Goal: Book appointment/travel/reservation

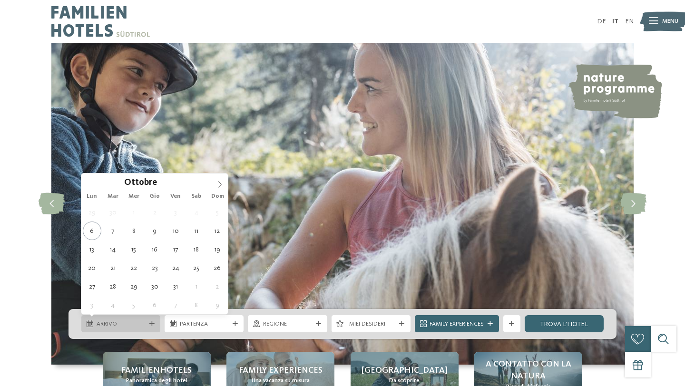
click at [127, 327] on span "Arrivo" at bounding box center [121, 324] width 49 height 9
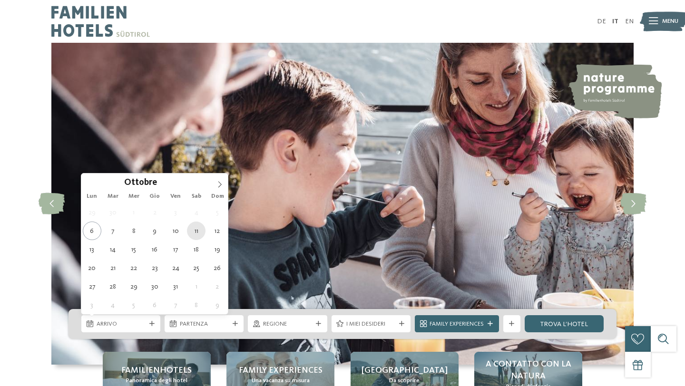
type div "[DATE]"
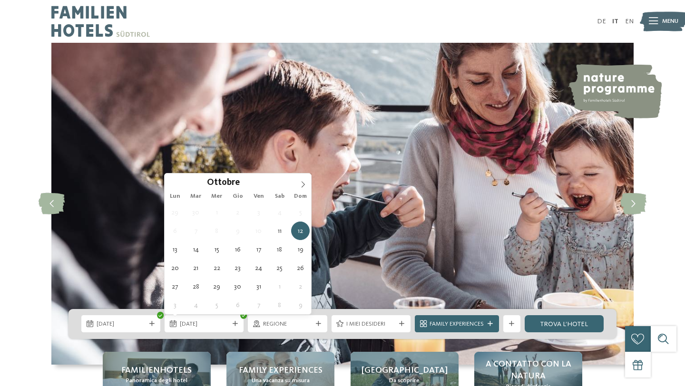
type div "[DATE]"
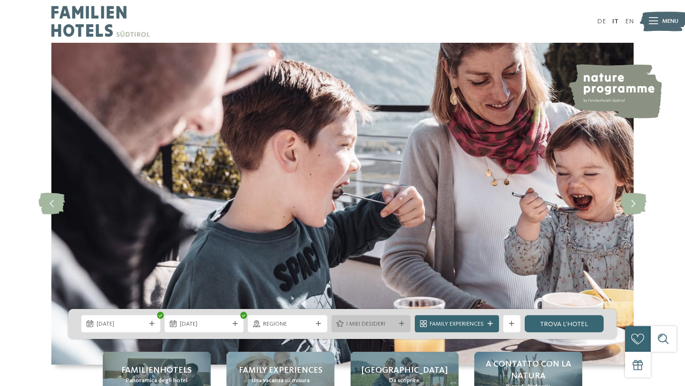
click at [404, 324] on div at bounding box center [401, 323] width 9 height 5
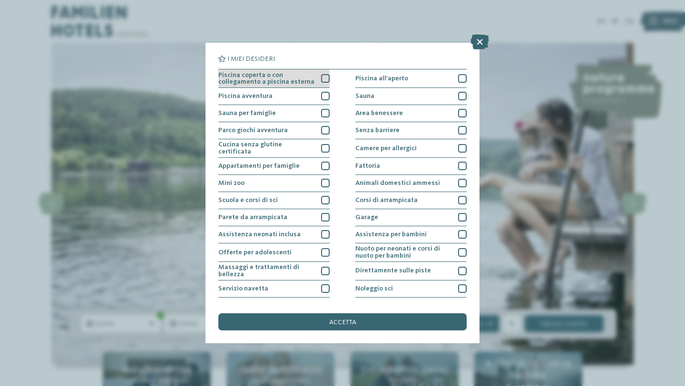
click at [327, 78] on div at bounding box center [325, 78] width 9 height 9
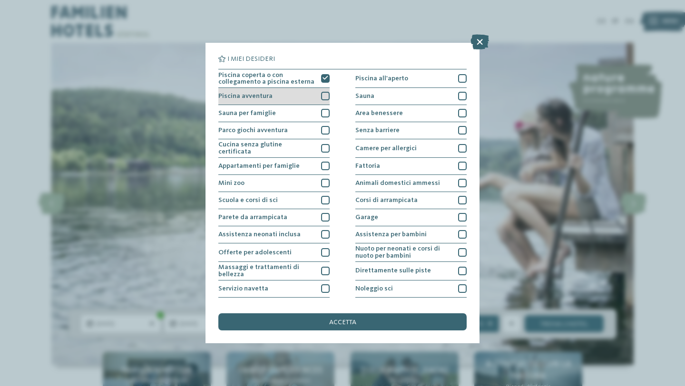
click at [326, 93] on div at bounding box center [325, 96] width 9 height 9
click at [467, 112] on div "I miei desideri Piscina coperta o con collegamento a piscina esterna Piscina al…" at bounding box center [342, 193] width 274 height 300
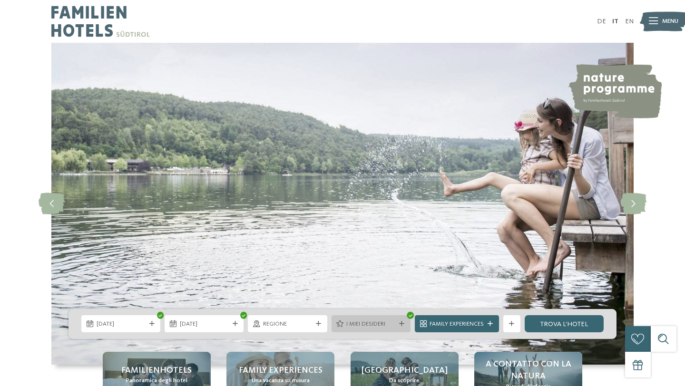
click at [393, 321] on span "I miei desideri" at bounding box center [370, 324] width 49 height 9
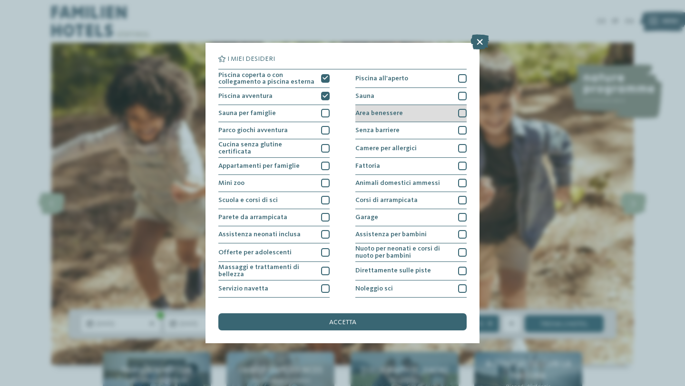
click at [465, 113] on div at bounding box center [462, 113] width 9 height 9
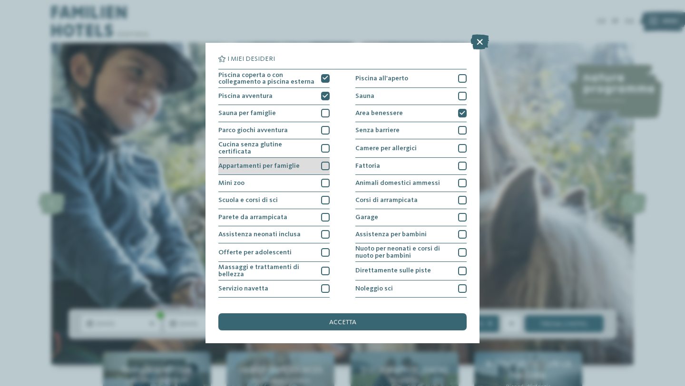
click at [325, 165] on div at bounding box center [325, 166] width 9 height 9
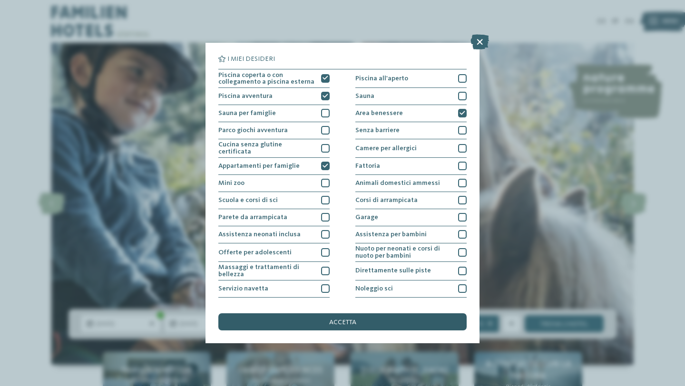
click at [346, 322] on span "accetta" at bounding box center [342, 322] width 27 height 7
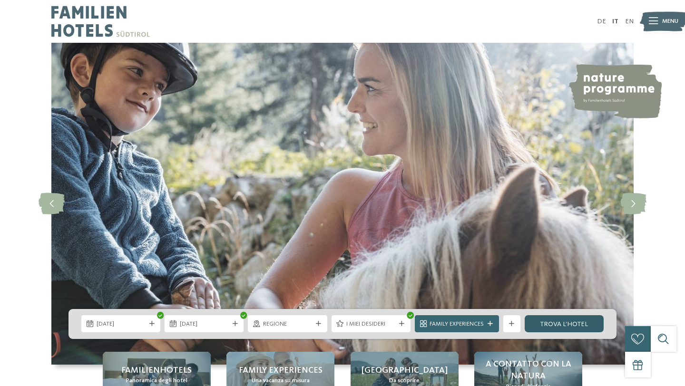
click at [563, 324] on link "trova l’hotel" at bounding box center [563, 323] width 79 height 17
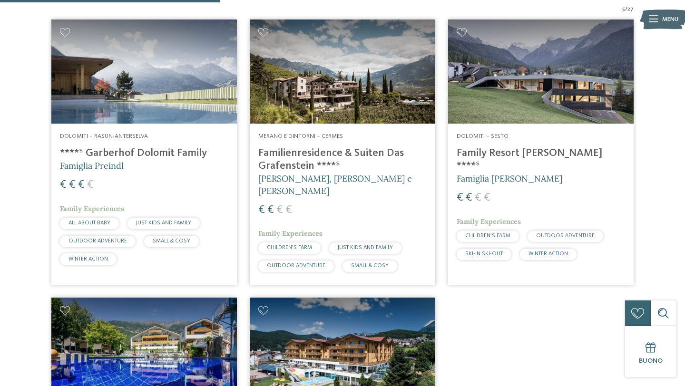
scroll to position [313, 0]
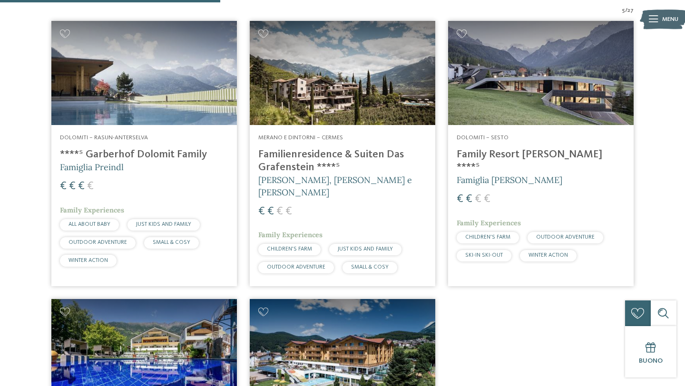
click at [520, 146] on div "Dolomiti – Sesto Family Resort Rainer ****ˢ Famiglia Rainer € € € € Family Expe…" at bounding box center [540, 199] width 185 height 149
